Goal: Information Seeking & Learning: Learn about a topic

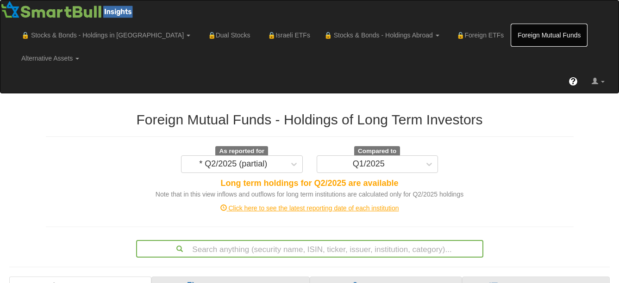
click at [511, 30] on link "Foreign Mutual Funds" at bounding box center [549, 35] width 77 height 23
